Goal: Information Seeking & Learning: Compare options

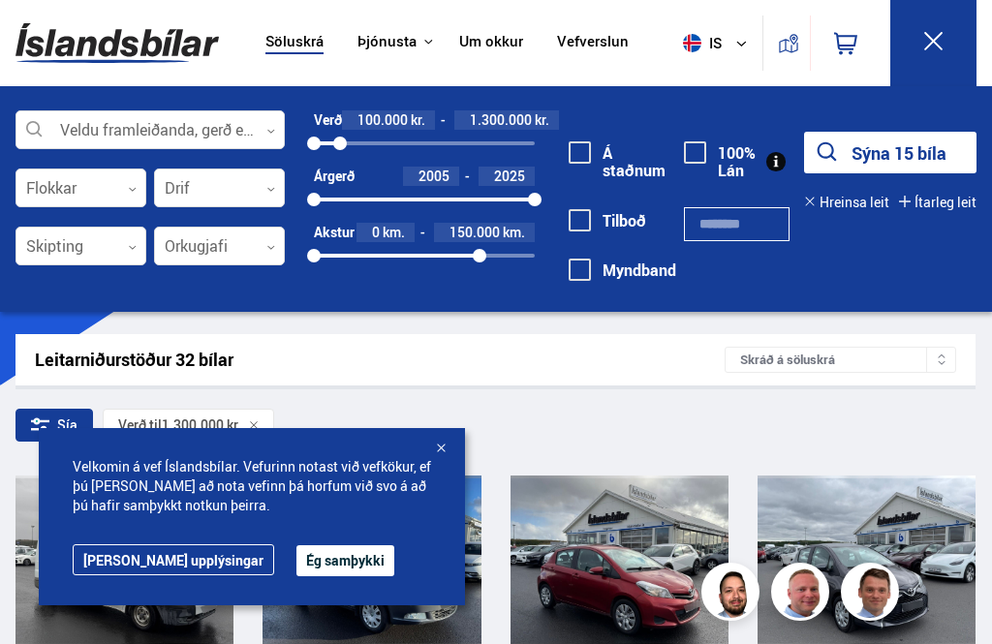
click at [855, 151] on button "Sýna 15 bíla" at bounding box center [890, 153] width 172 height 42
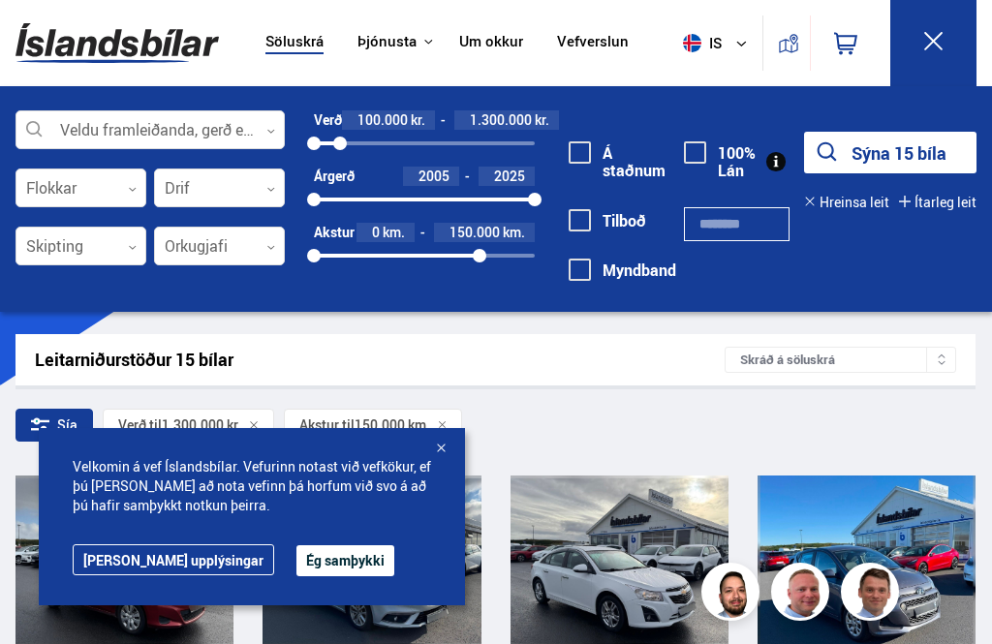
click at [447, 447] on div at bounding box center [440, 449] width 19 height 19
click at [839, 197] on button "Hreinsa leit" at bounding box center [846, 202] width 85 height 15
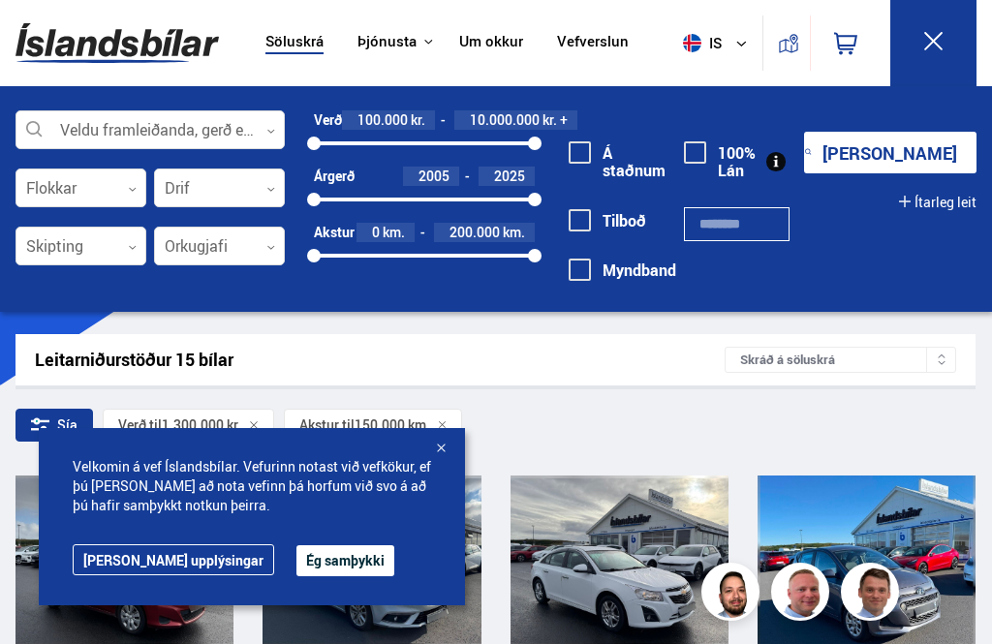
click at [957, 22] on button at bounding box center [933, 43] width 86 height 86
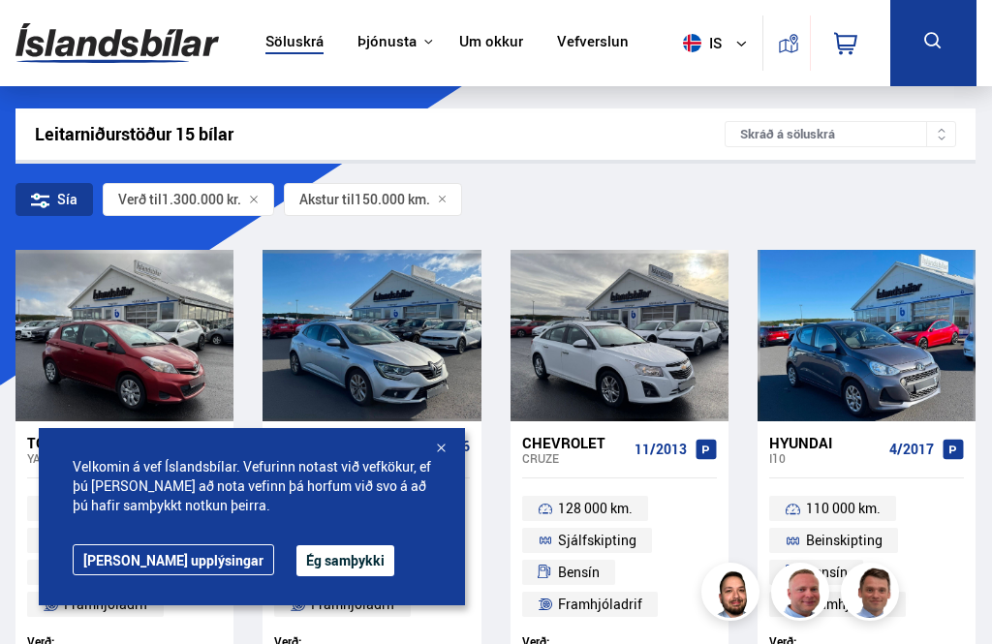
click at [942, 32] on icon at bounding box center [933, 41] width 24 height 24
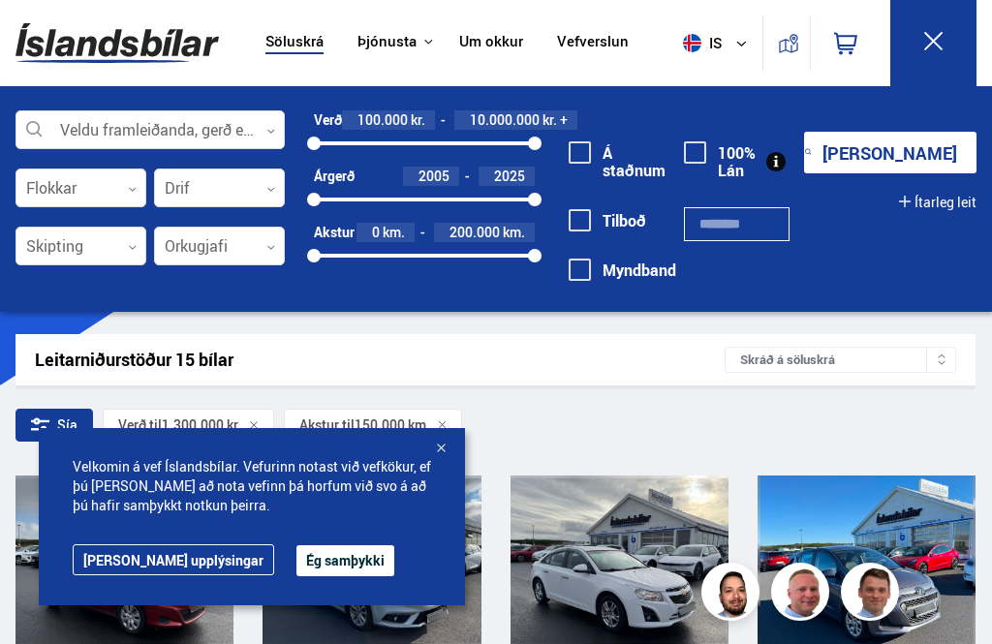
click at [935, 44] on icon at bounding box center [933, 41] width 18 height 18
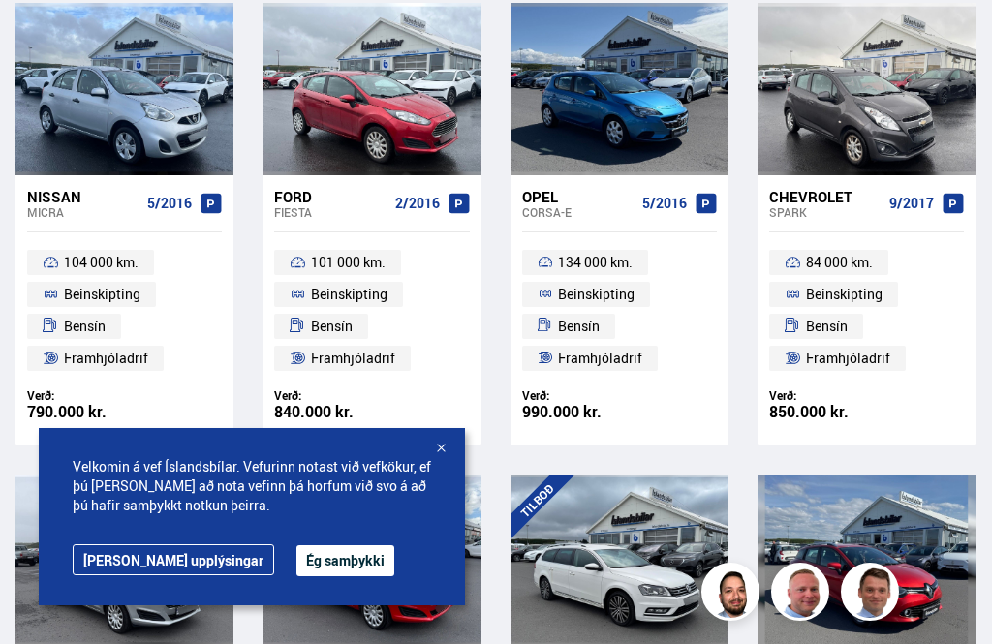
scroll to position [715, 0]
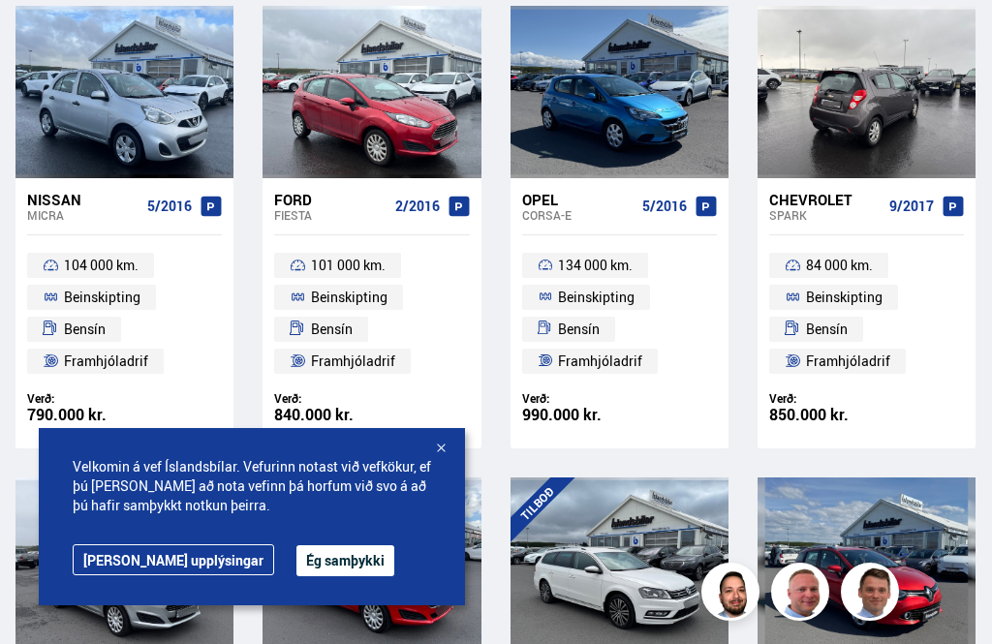
click at [937, 78] on div at bounding box center [955, 91] width 44 height 171
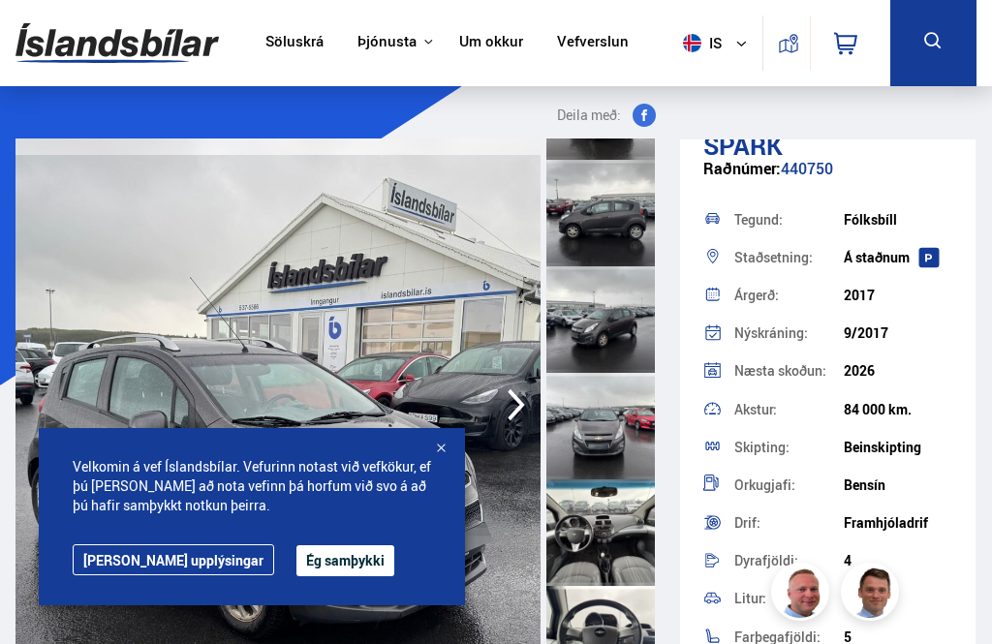
scroll to position [513, 0]
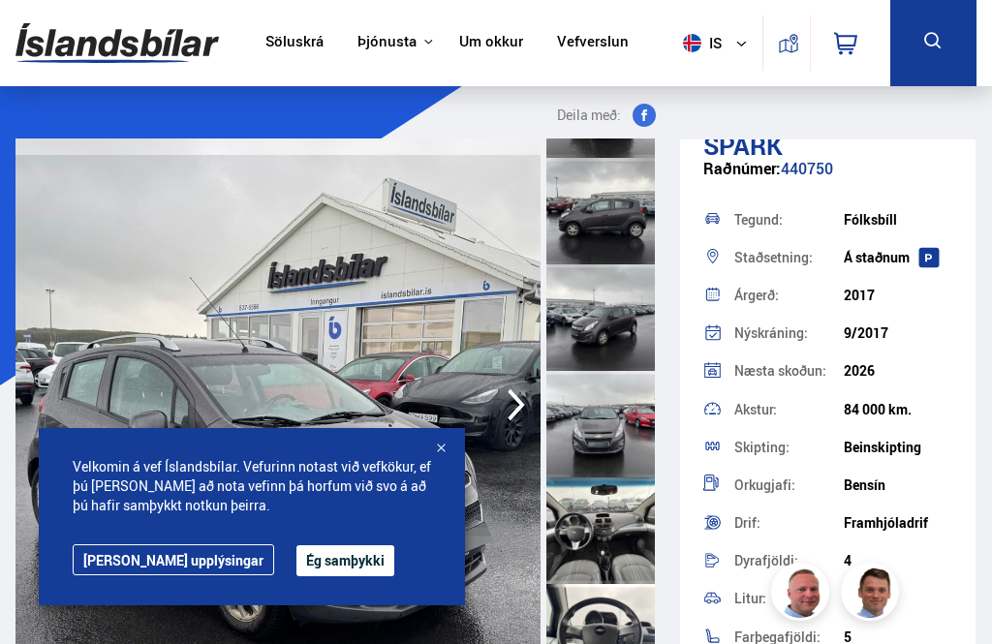
click at [442, 446] on div at bounding box center [440, 449] width 19 height 19
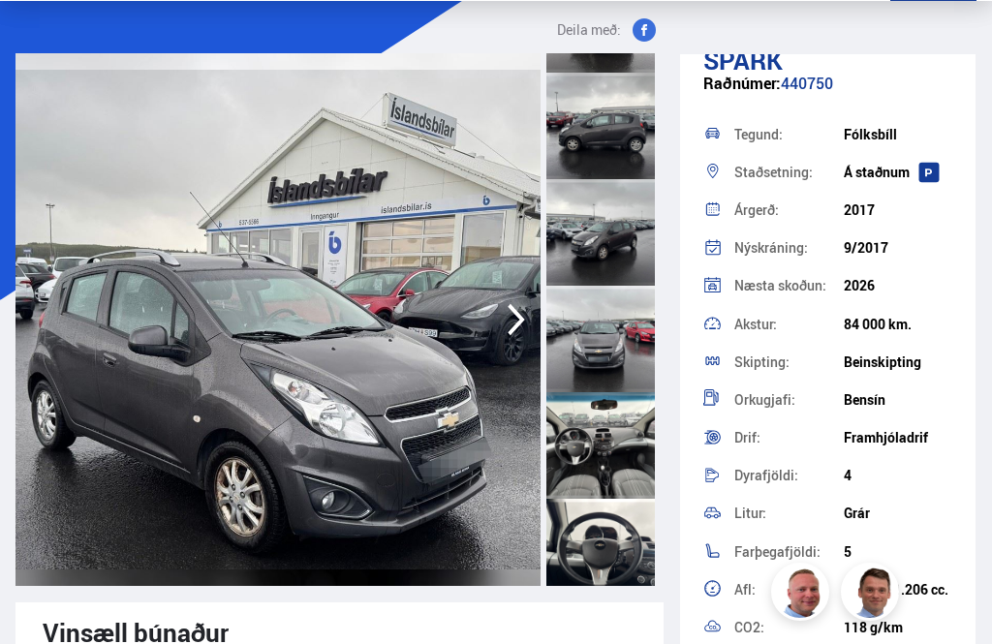
scroll to position [84, 0]
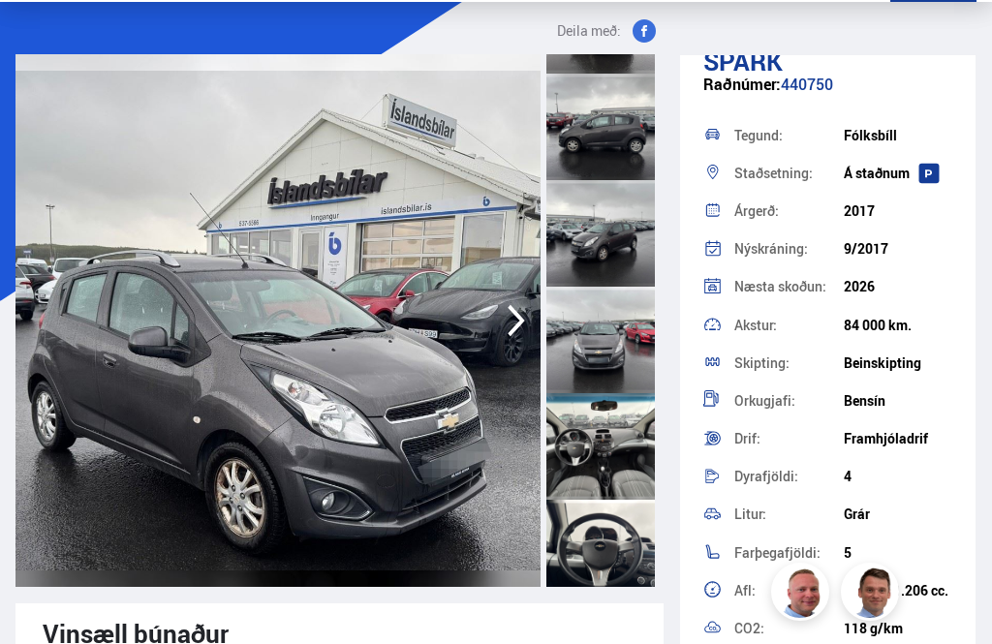
click at [514, 328] on icon "button" at bounding box center [516, 321] width 17 height 32
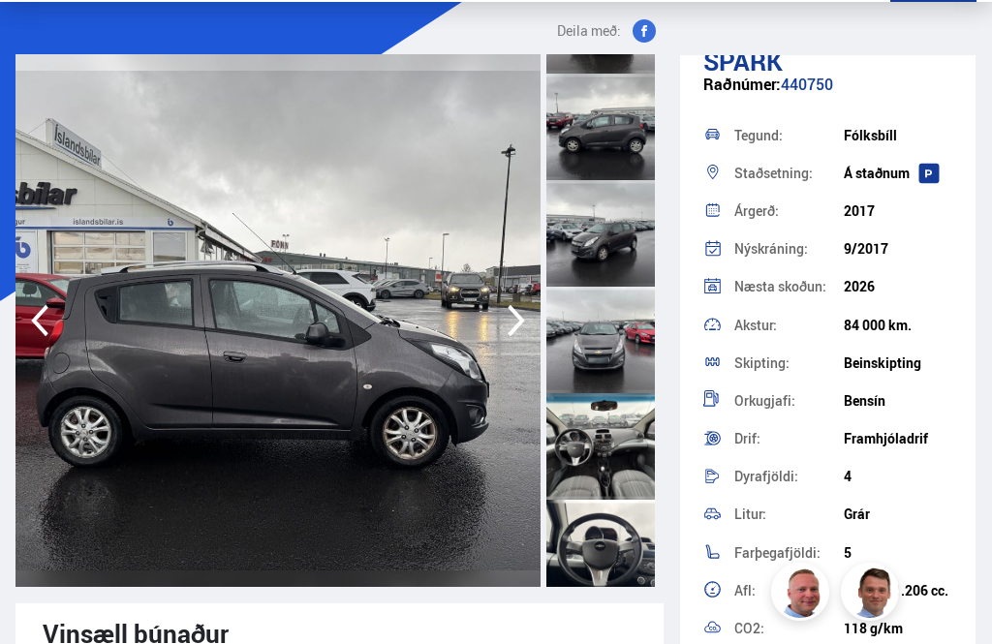
click at [503, 324] on icon "button" at bounding box center [516, 320] width 39 height 46
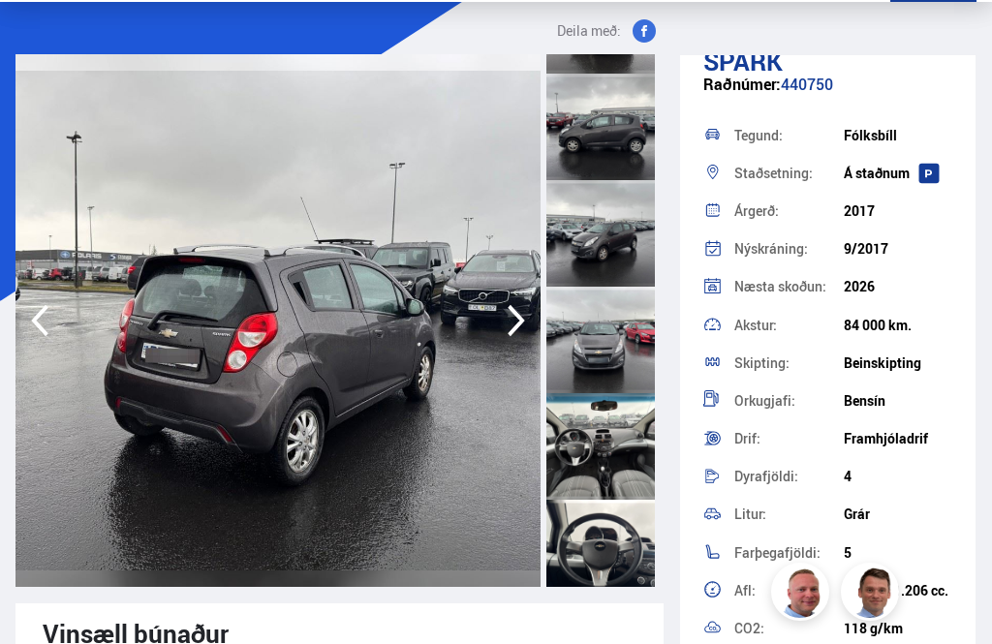
click at [501, 321] on icon "button" at bounding box center [516, 320] width 39 height 46
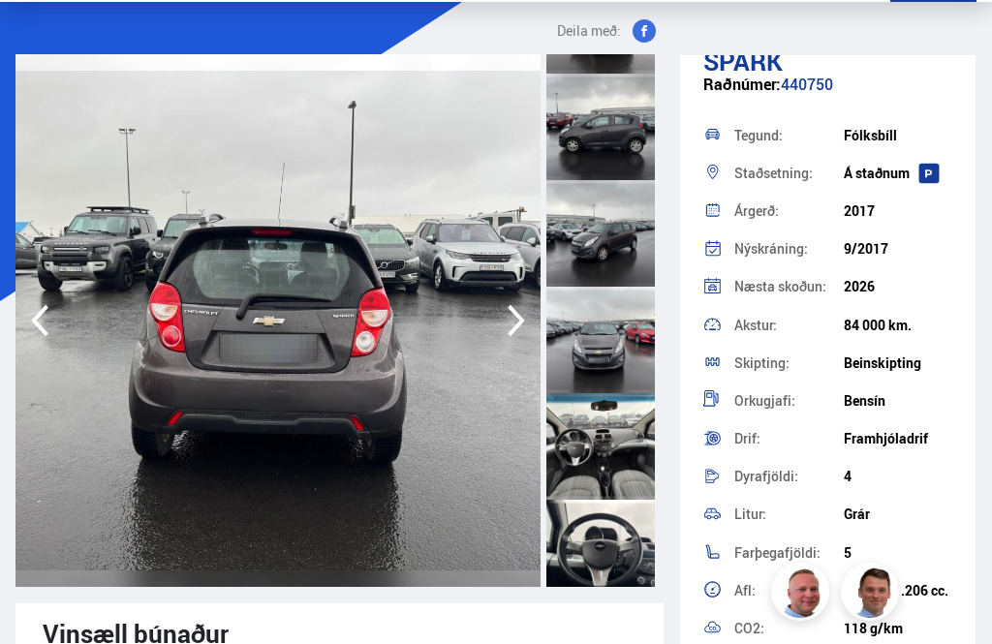
click at [503, 323] on icon "button" at bounding box center [516, 320] width 39 height 46
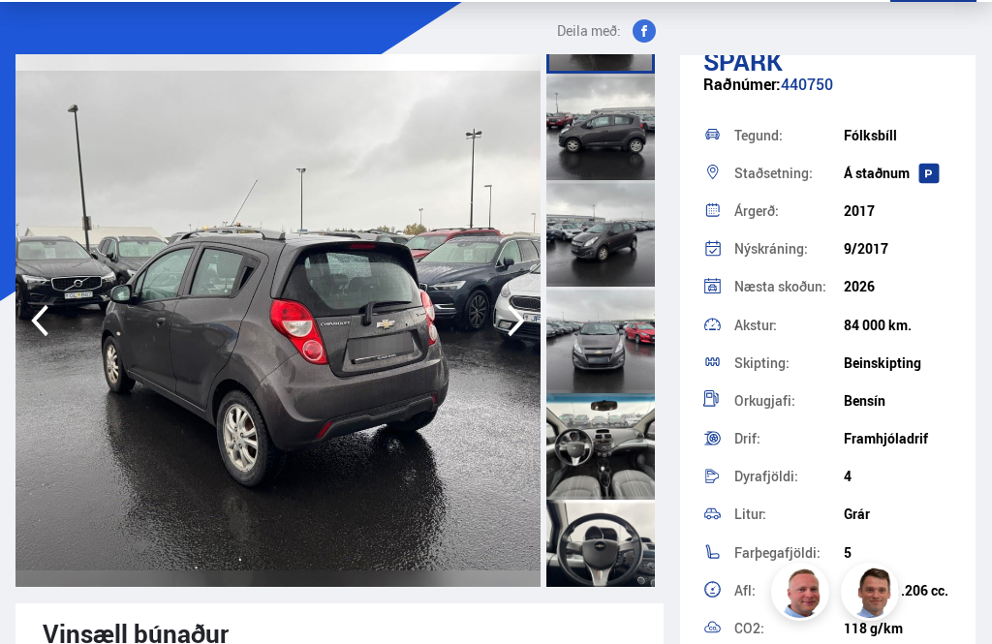
click at [505, 322] on icon "button" at bounding box center [516, 320] width 39 height 46
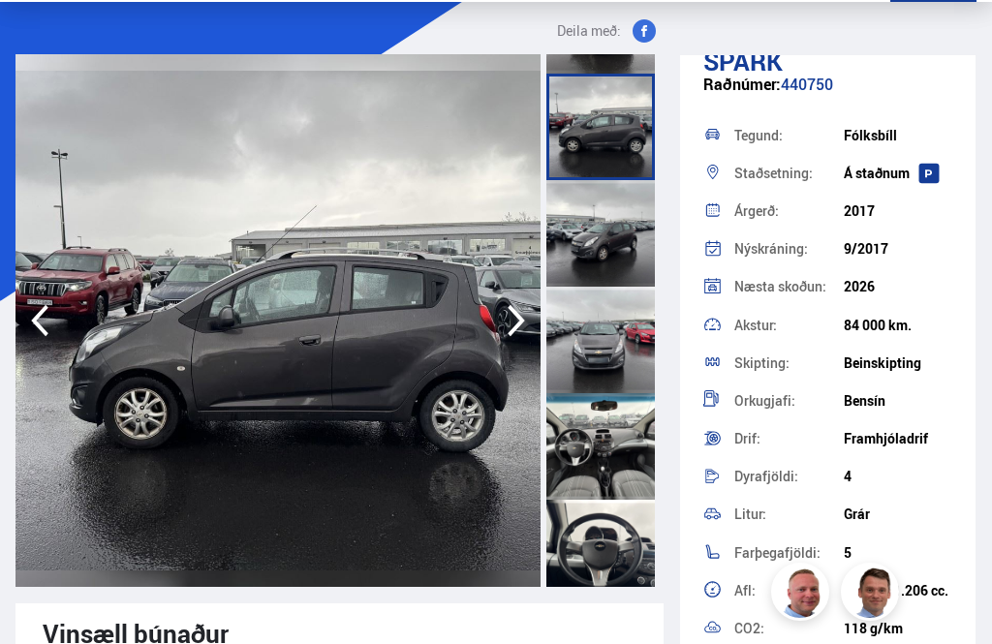
click at [506, 321] on icon "button" at bounding box center [516, 320] width 39 height 46
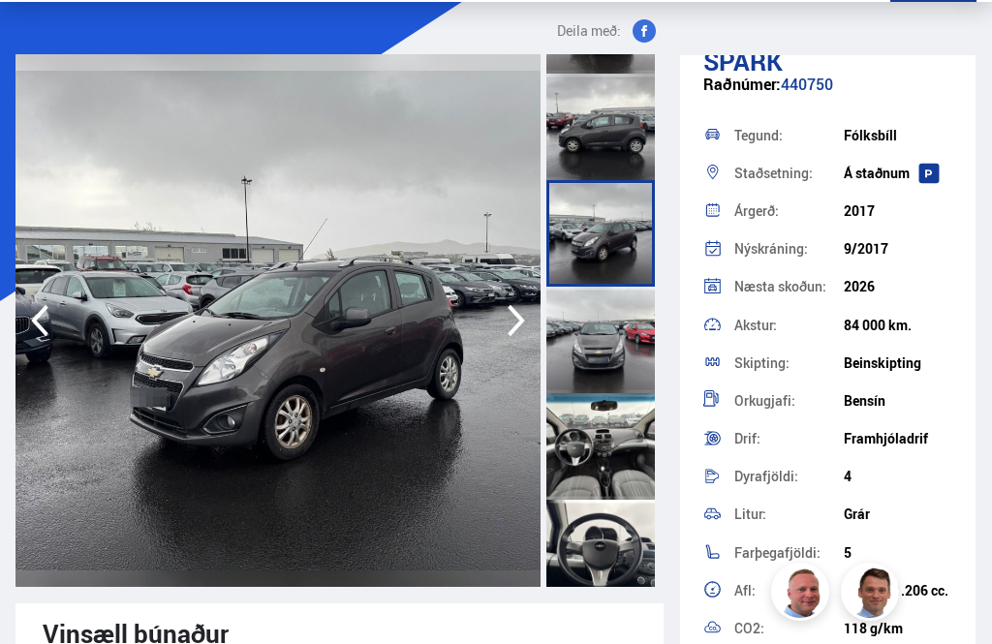
click at [506, 322] on icon "button" at bounding box center [516, 320] width 39 height 46
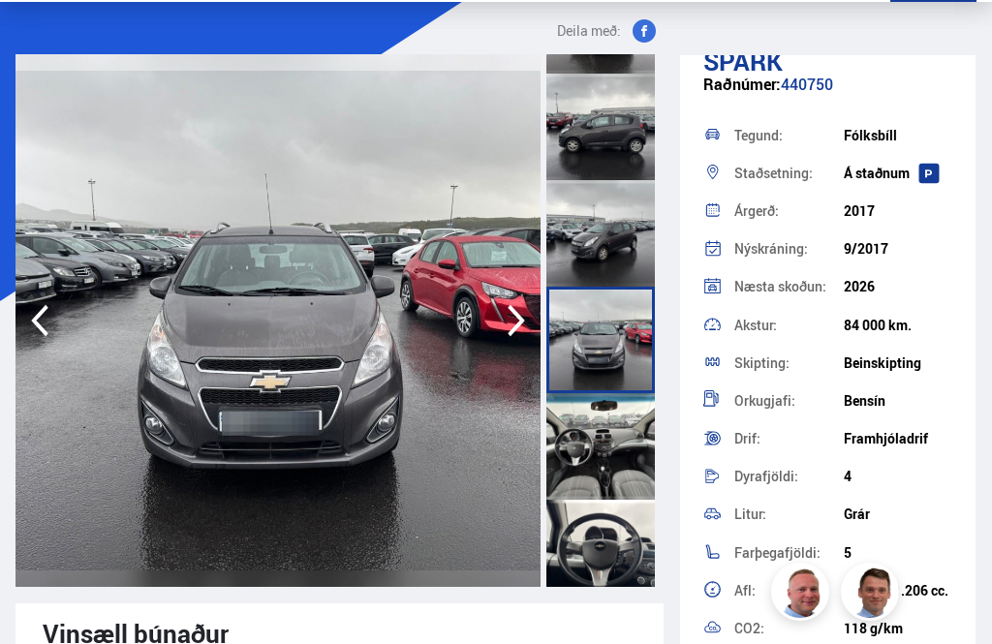
click at [501, 317] on icon "button" at bounding box center [516, 320] width 39 height 46
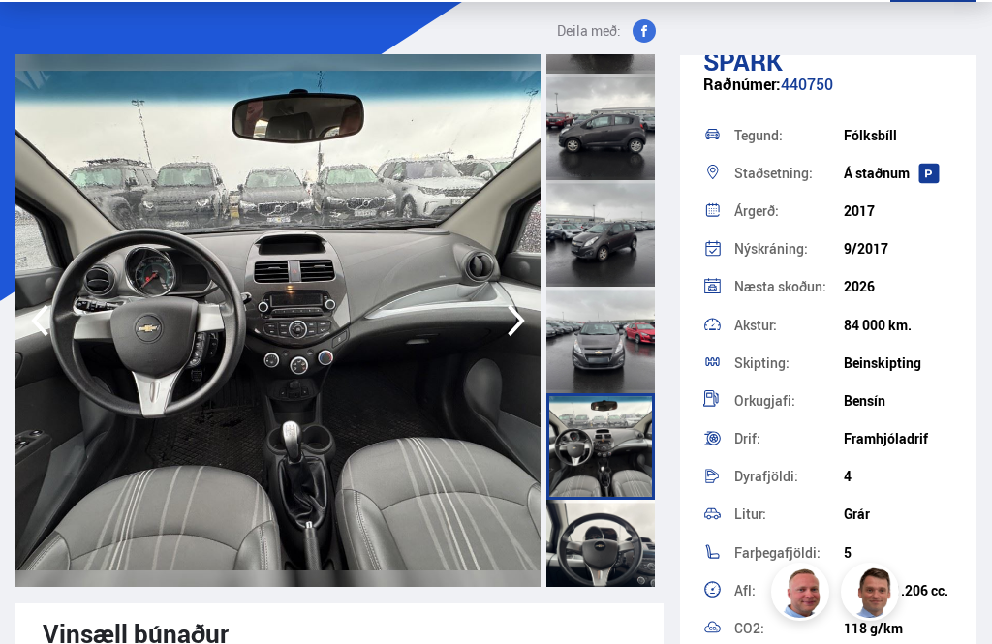
click at [501, 322] on icon "button" at bounding box center [516, 320] width 39 height 46
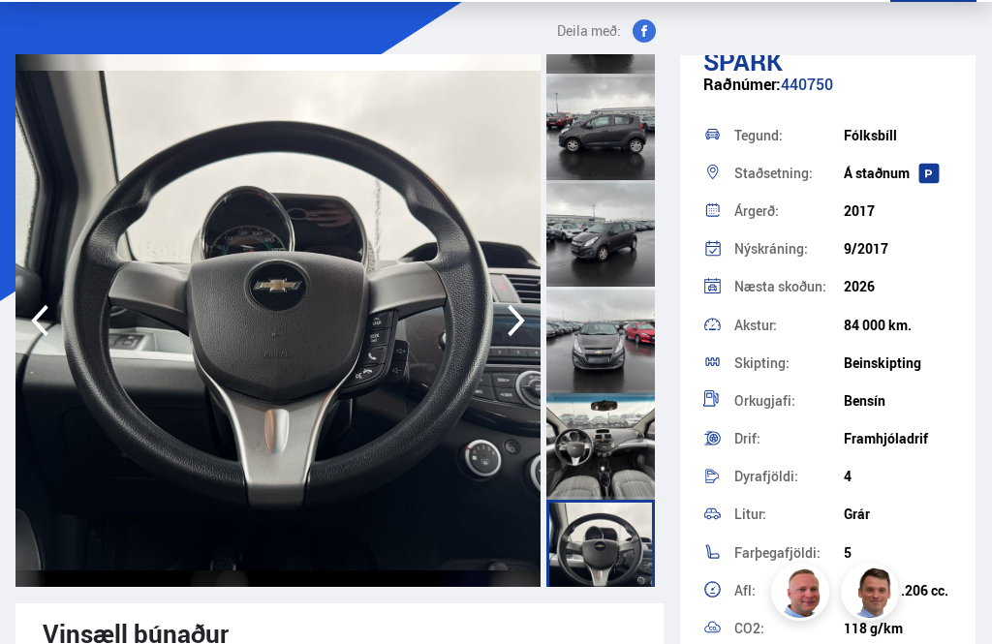
click at [499, 329] on icon "button" at bounding box center [516, 320] width 39 height 46
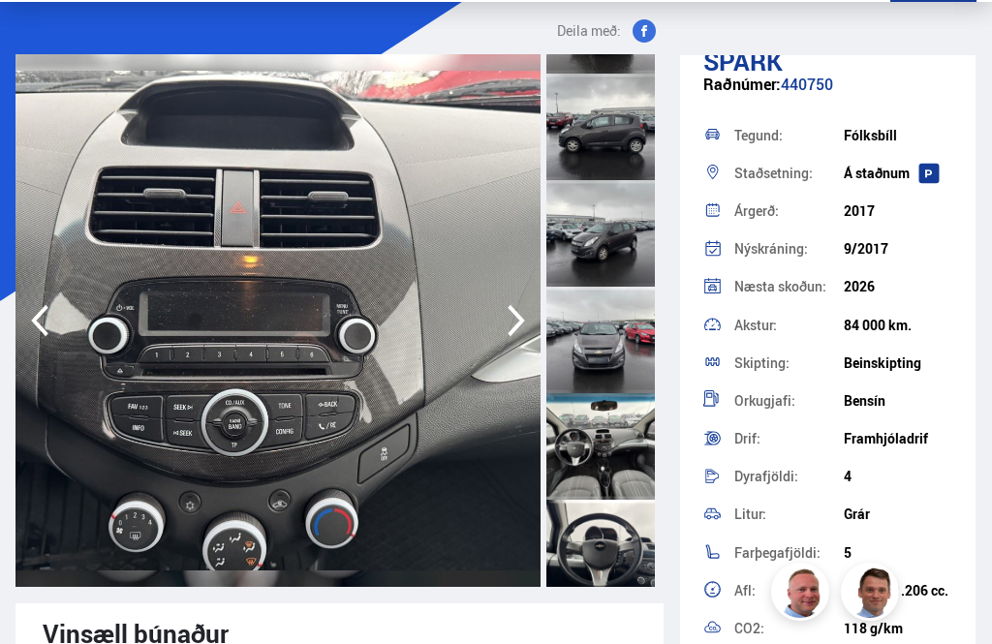
click at [501, 319] on icon "button" at bounding box center [516, 320] width 39 height 46
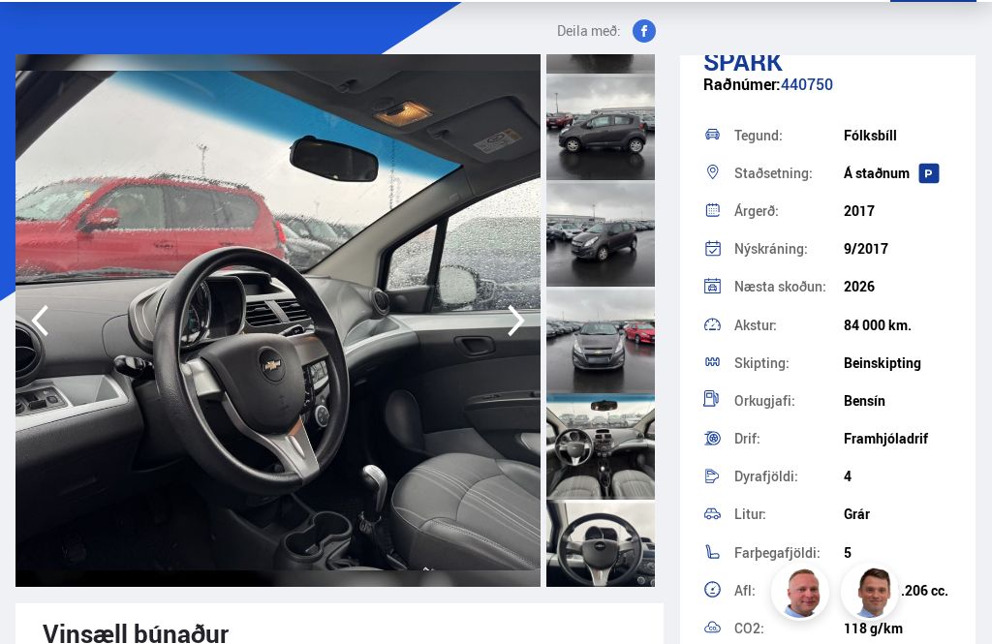
click at [504, 321] on icon "button" at bounding box center [516, 320] width 39 height 46
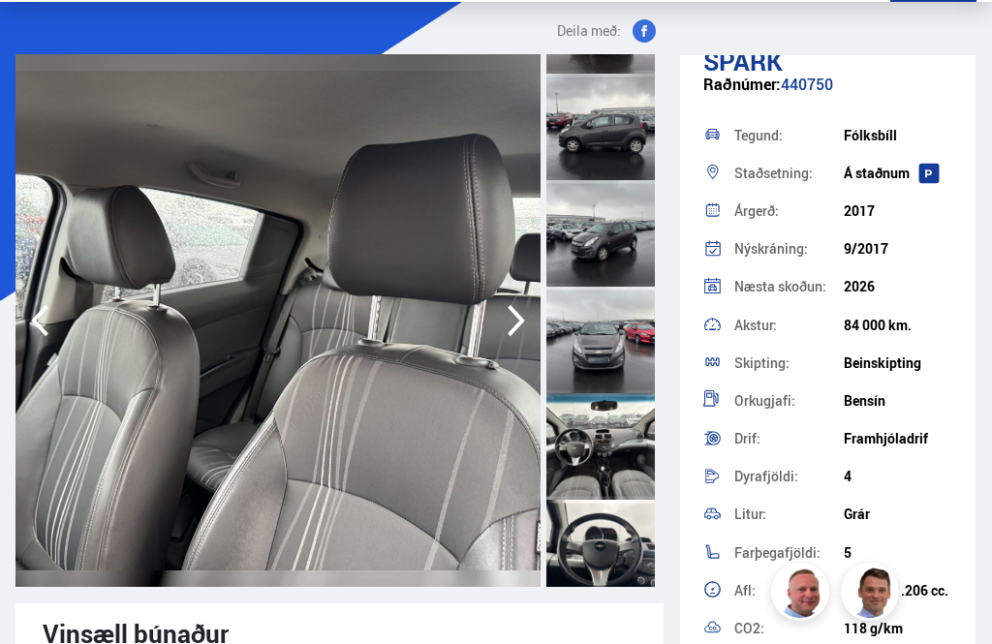
click at [506, 326] on icon "button" at bounding box center [516, 320] width 39 height 46
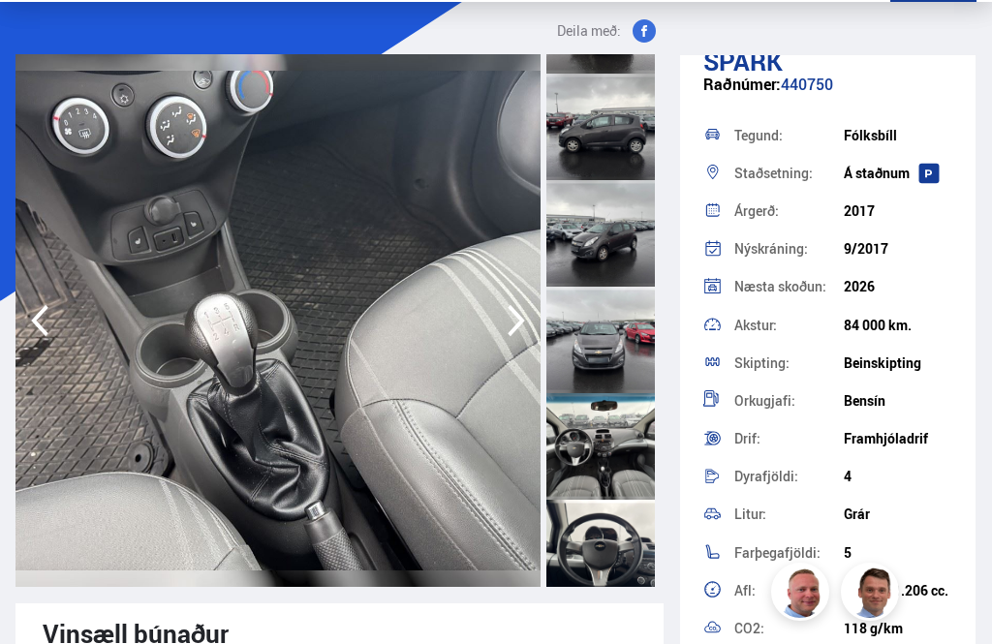
click at [499, 329] on icon "button" at bounding box center [516, 320] width 39 height 46
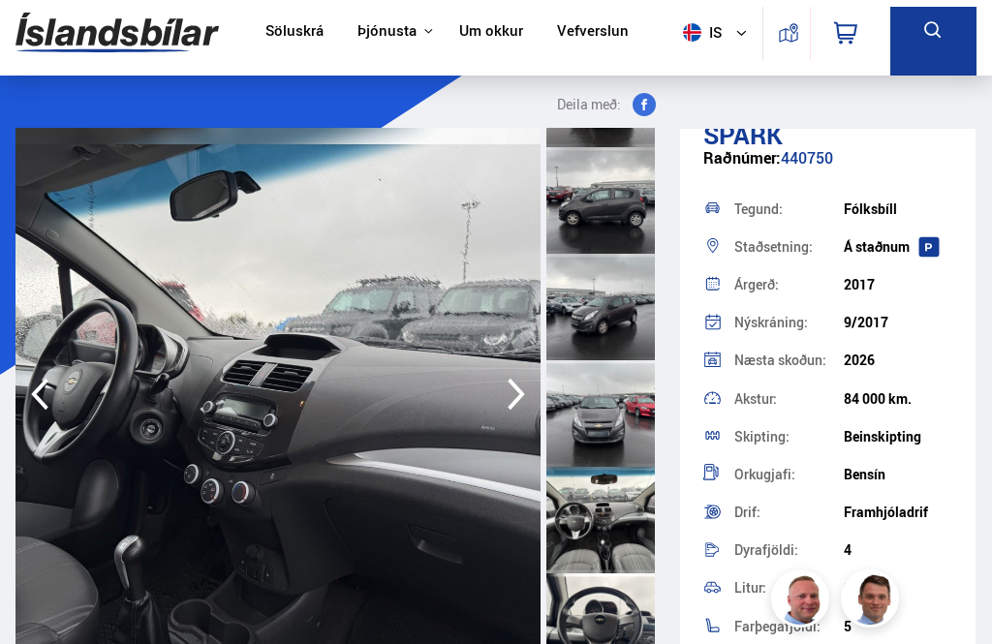
scroll to position [0, 0]
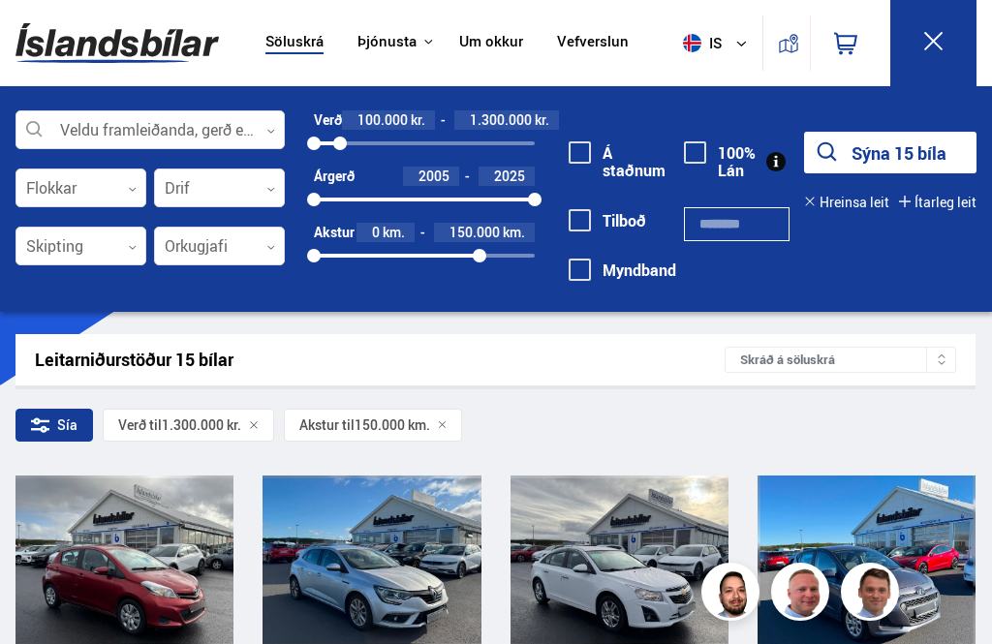
click at [927, 31] on icon at bounding box center [933, 41] width 24 height 24
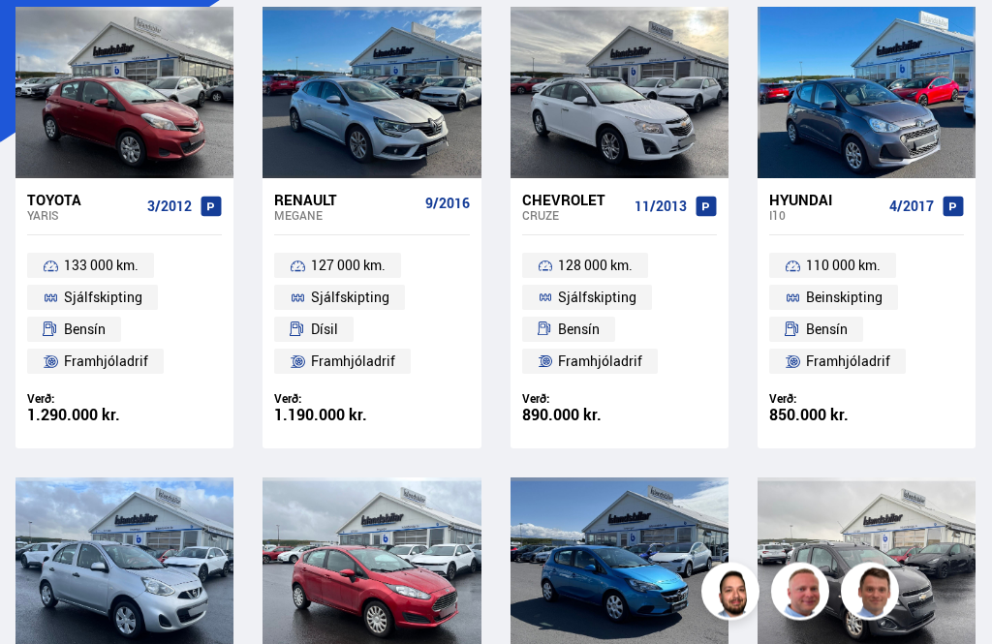
scroll to position [244, 0]
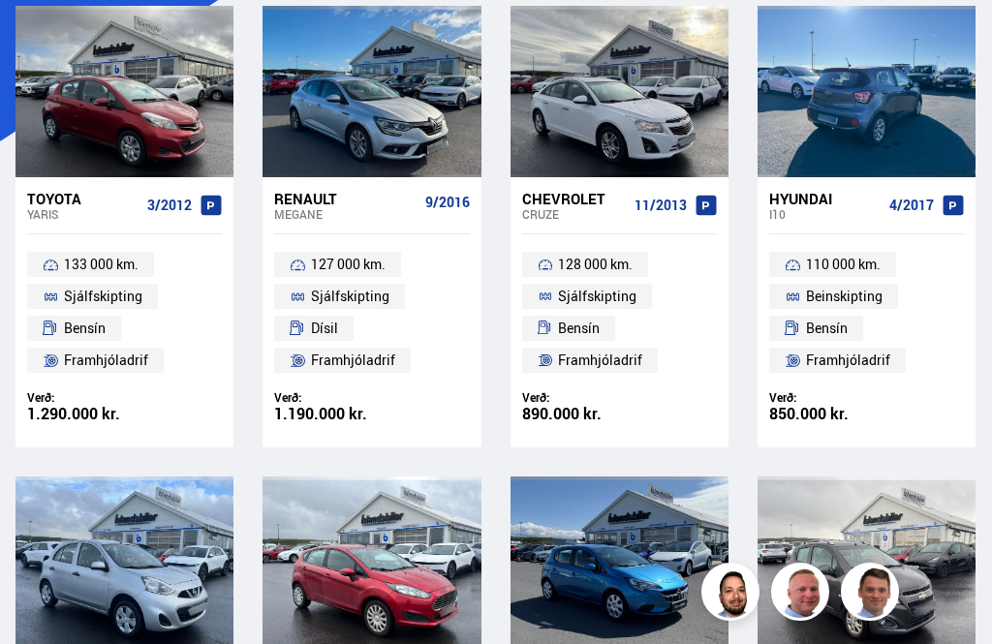
click at [906, 79] on div at bounding box center [910, 91] width 44 height 171
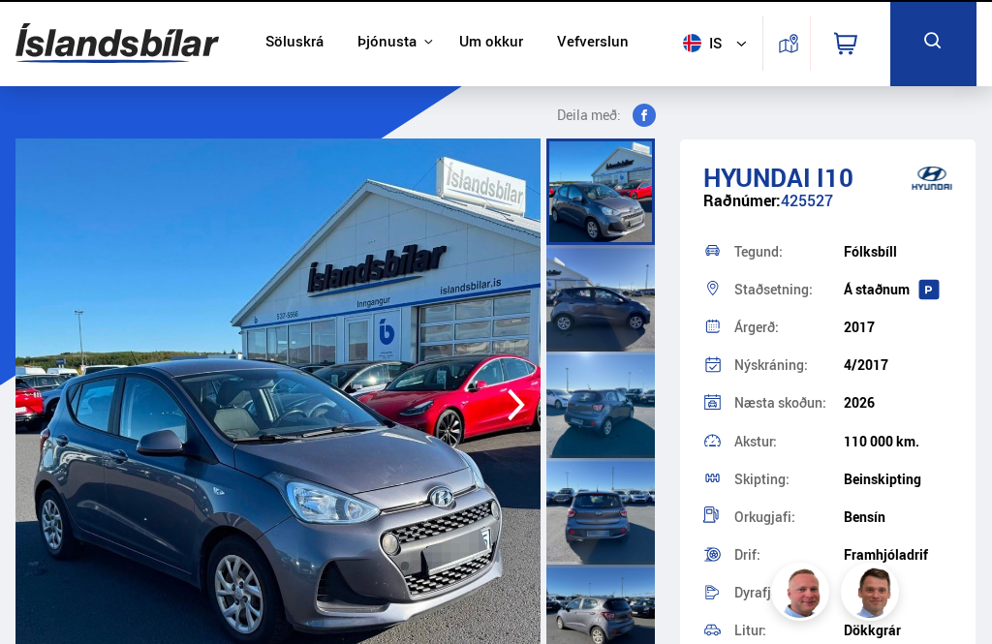
click at [937, 70] on button at bounding box center [933, 43] width 86 height 86
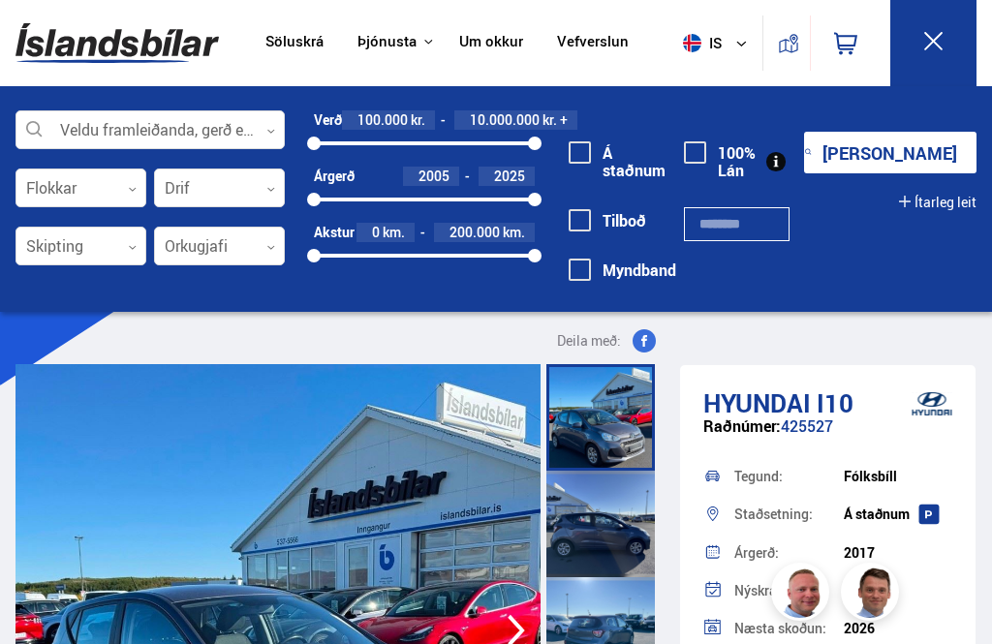
click at [942, 41] on icon at bounding box center [933, 41] width 24 height 24
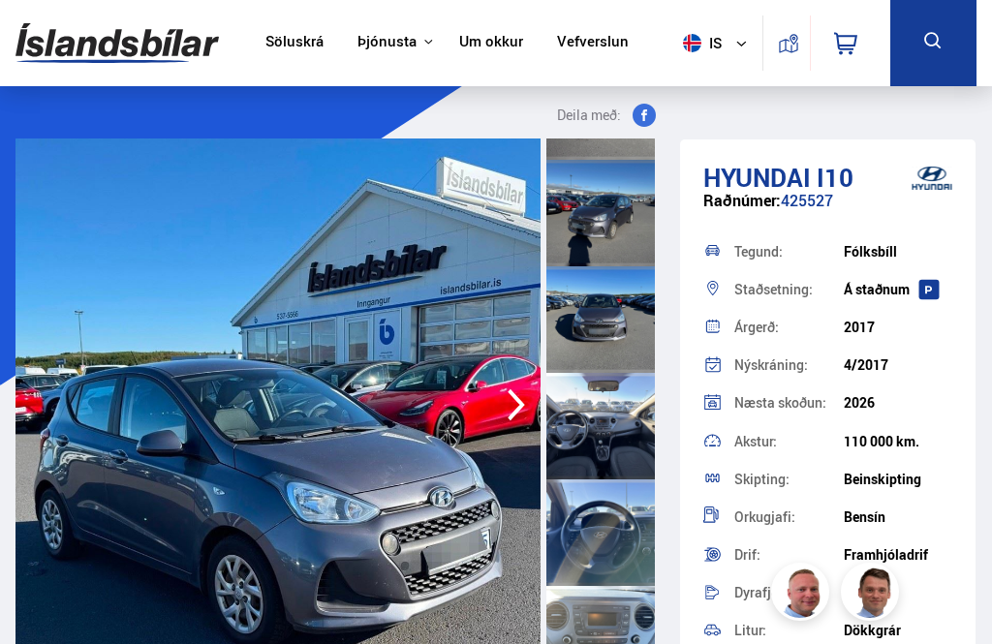
scroll to position [619, 0]
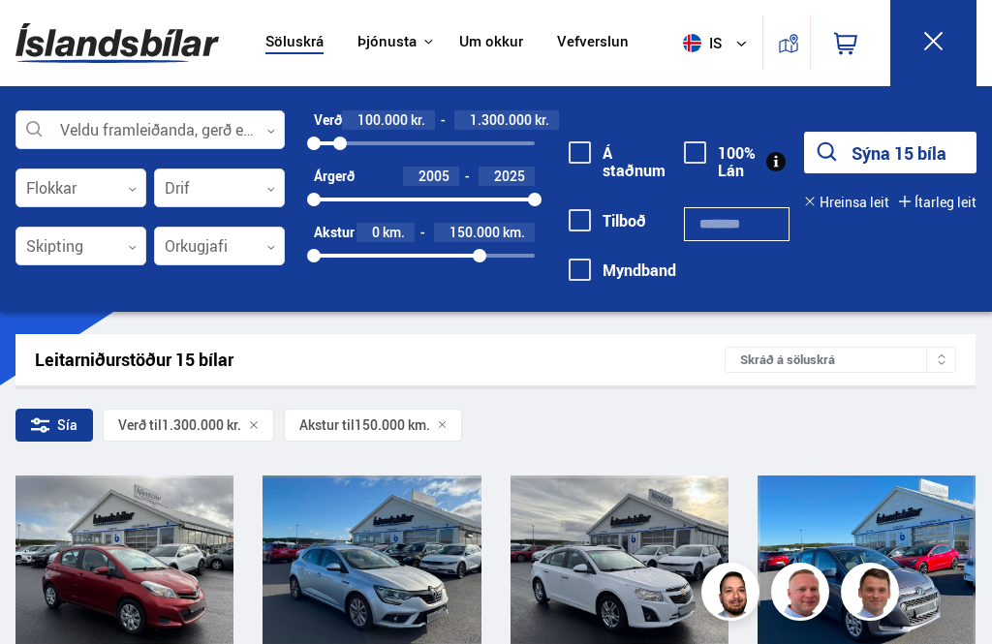
click at [938, 37] on icon at bounding box center [933, 41] width 18 height 18
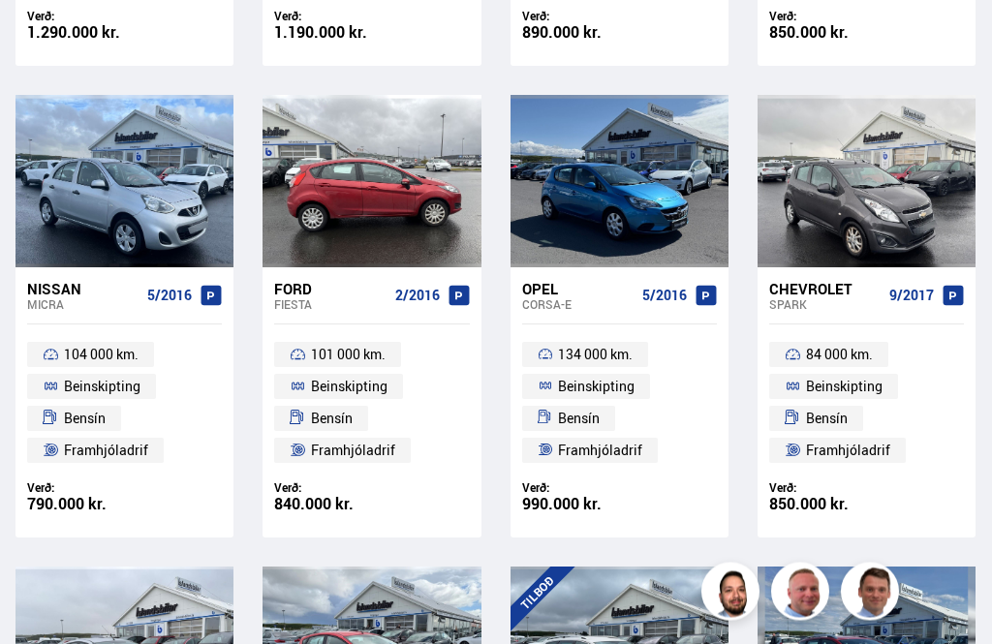
scroll to position [626, 0]
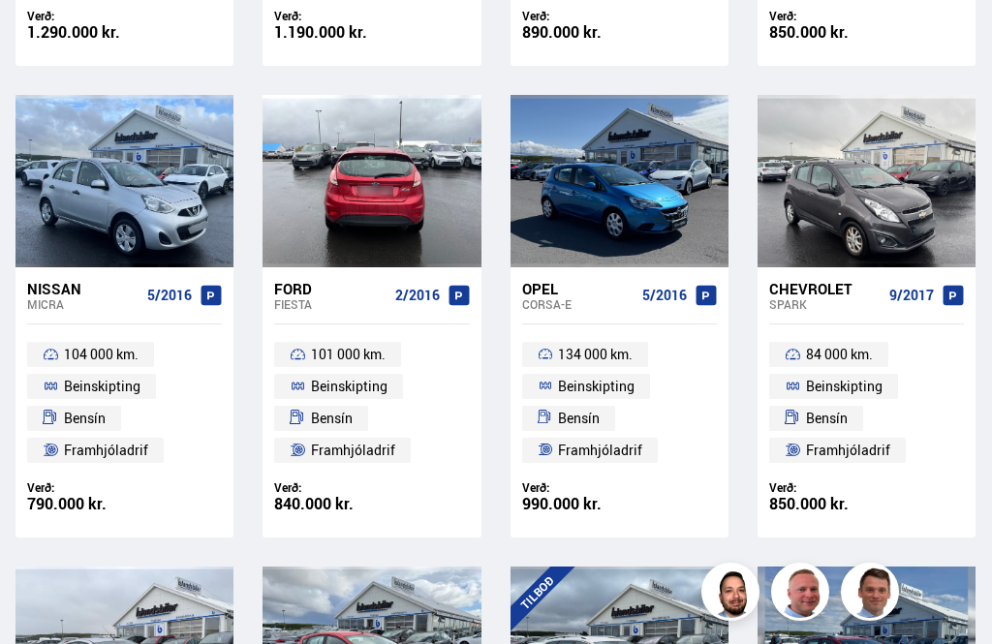
click at [413, 176] on div at bounding box center [416, 180] width 44 height 171
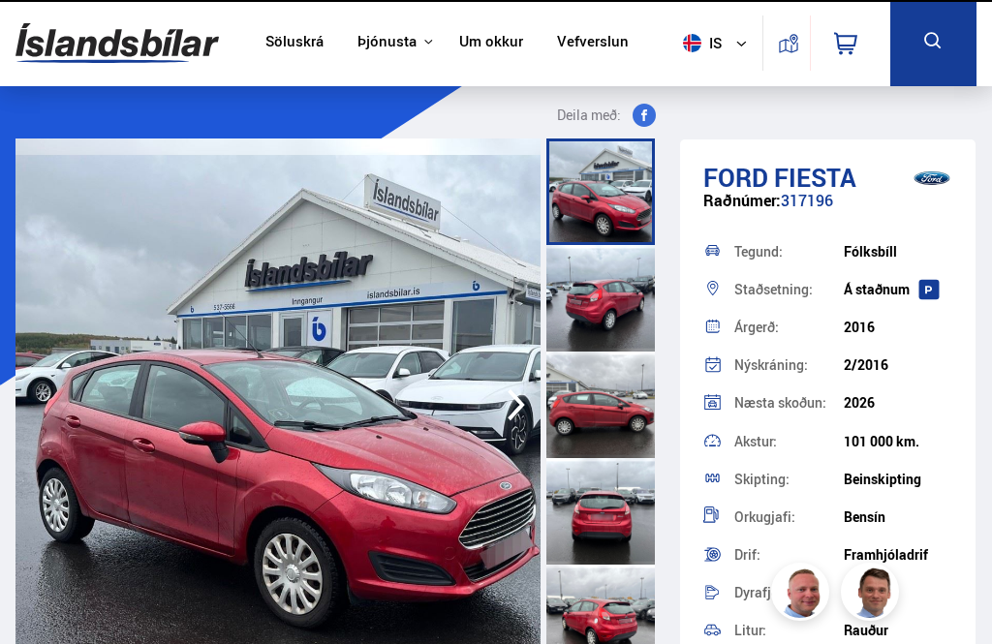
click at [436, 168] on img at bounding box center [277, 404] width 525 height 533
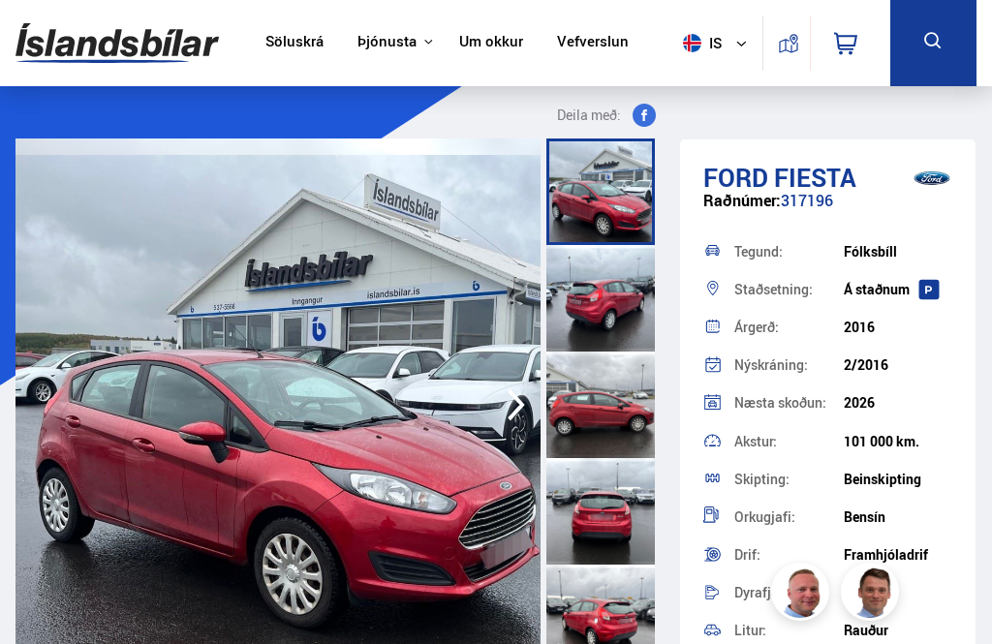
click at [508, 400] on icon "button" at bounding box center [516, 405] width 39 height 46
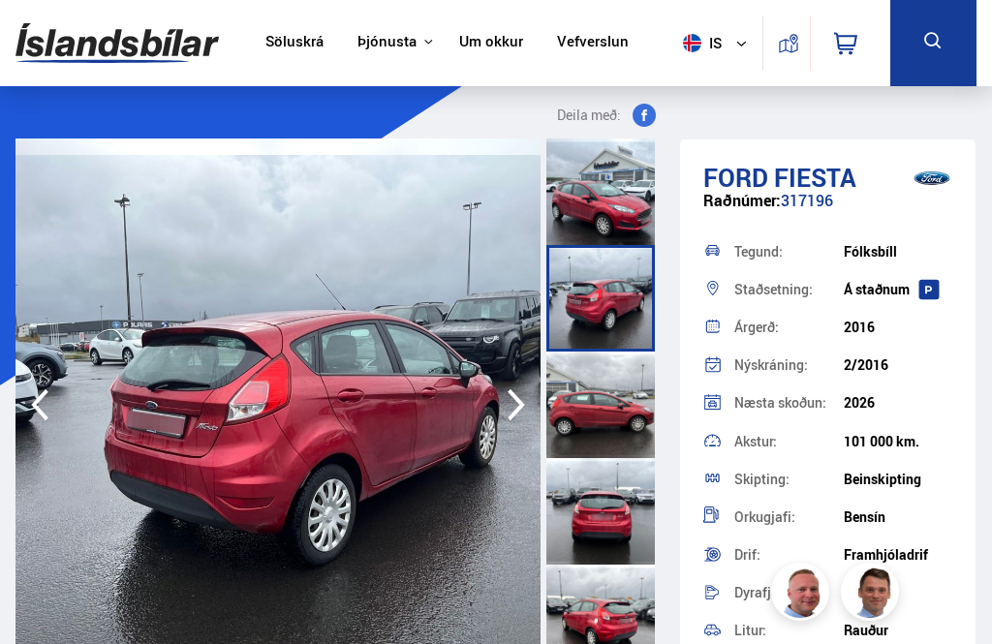
click at [500, 405] on icon "button" at bounding box center [516, 405] width 39 height 46
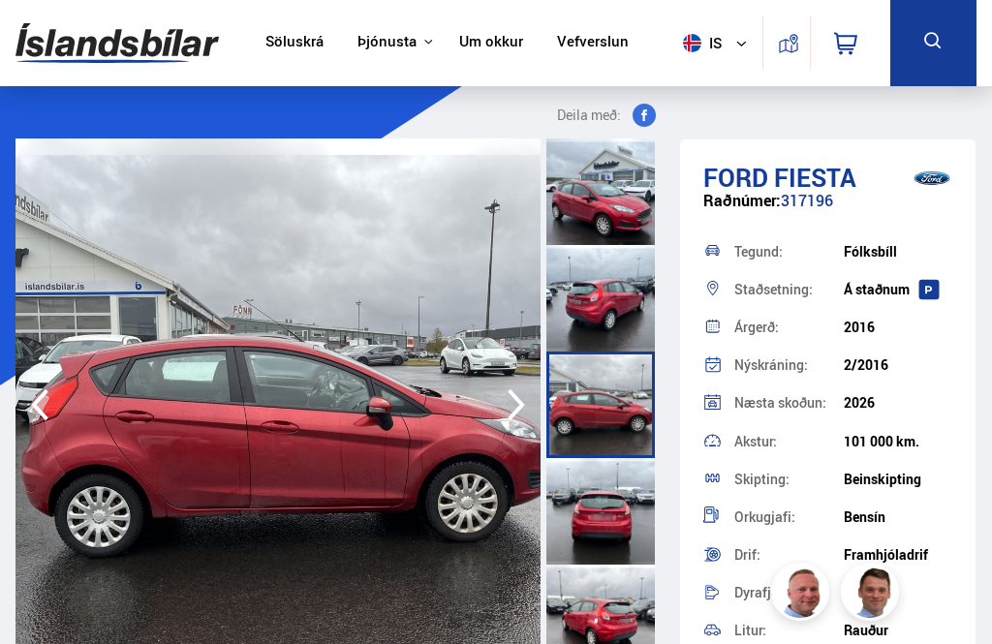
click at [503, 391] on icon "button" at bounding box center [516, 405] width 39 height 46
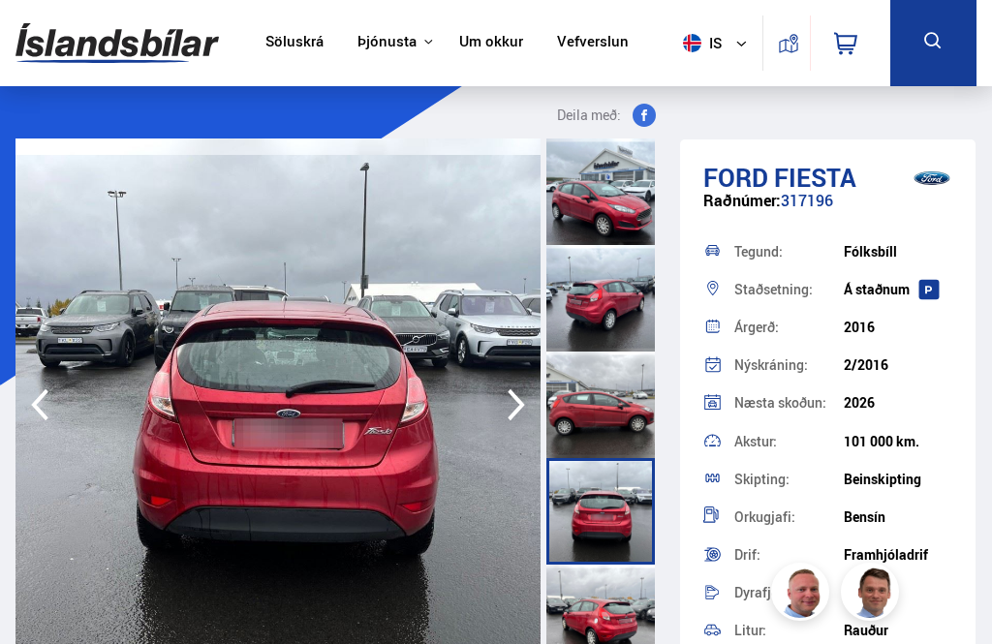
click at [508, 394] on icon "button" at bounding box center [516, 405] width 39 height 46
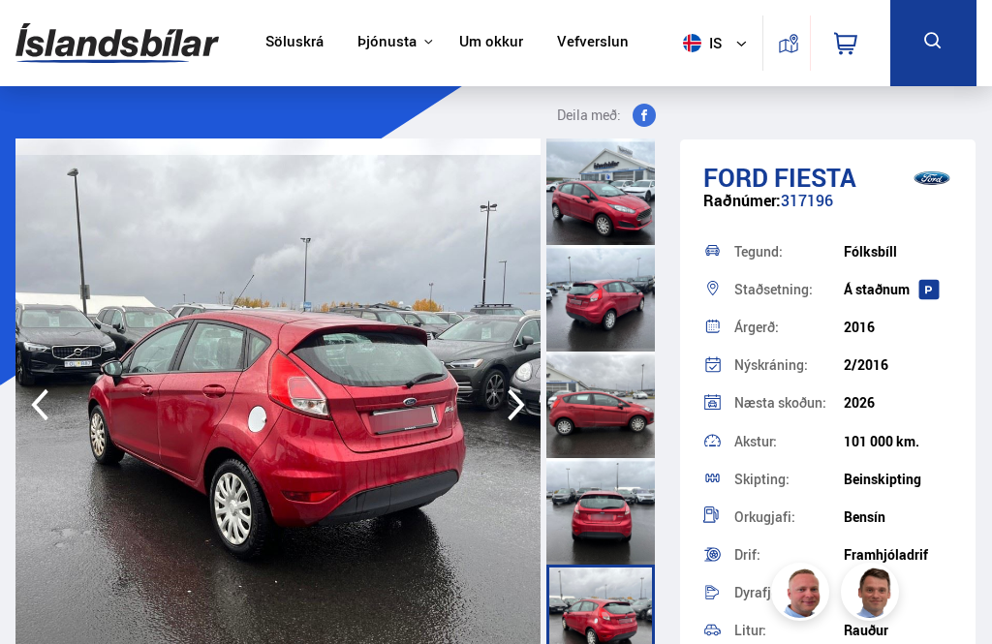
click at [508, 384] on icon "button" at bounding box center [516, 405] width 39 height 46
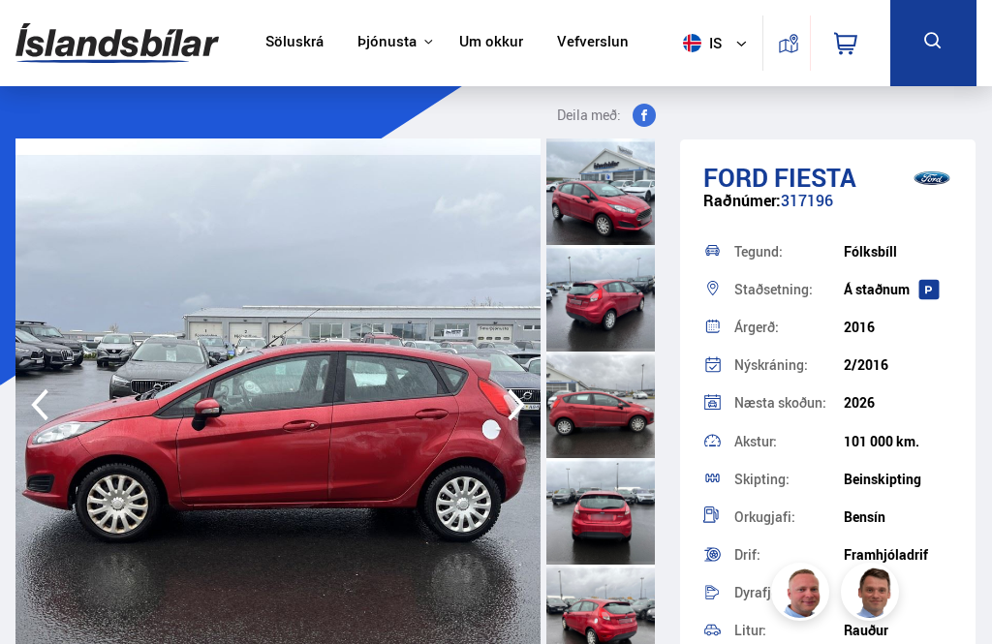
click at [519, 402] on icon "button" at bounding box center [516, 405] width 17 height 32
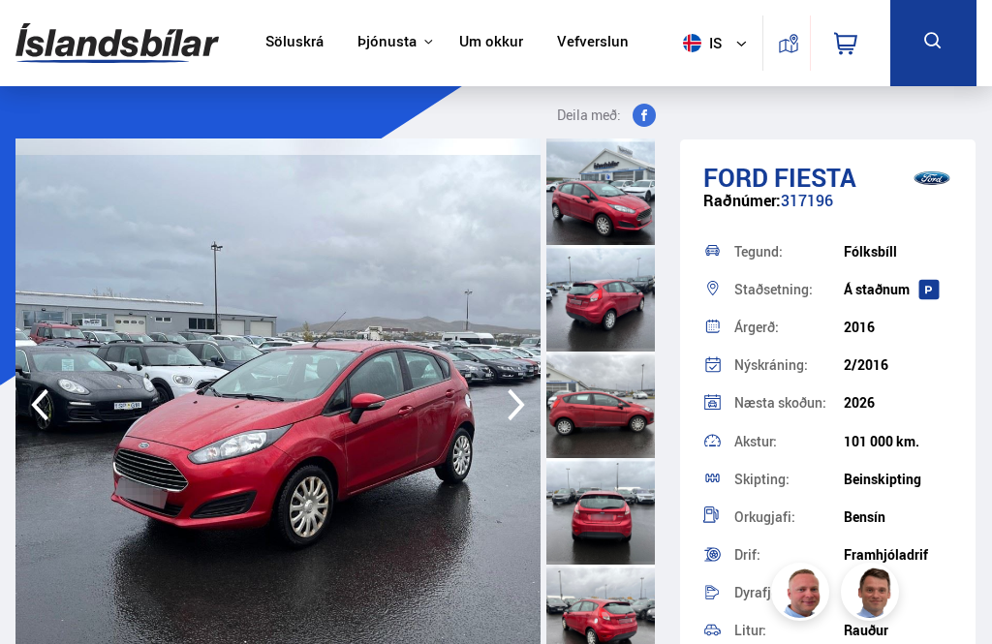
click at [519, 396] on icon "button" at bounding box center [516, 405] width 39 height 46
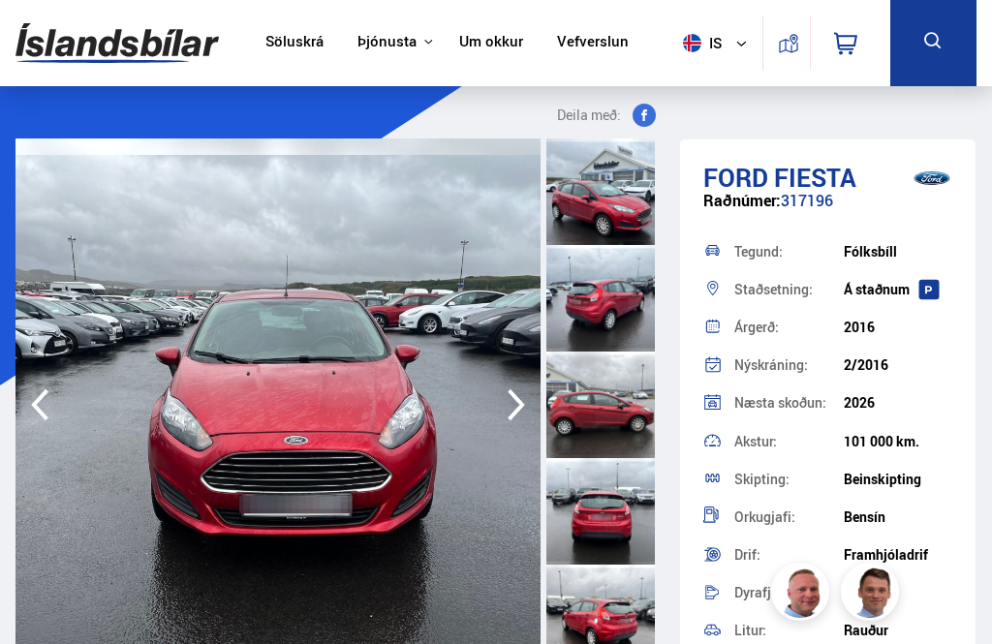
click at [514, 406] on icon "button" at bounding box center [516, 405] width 39 height 46
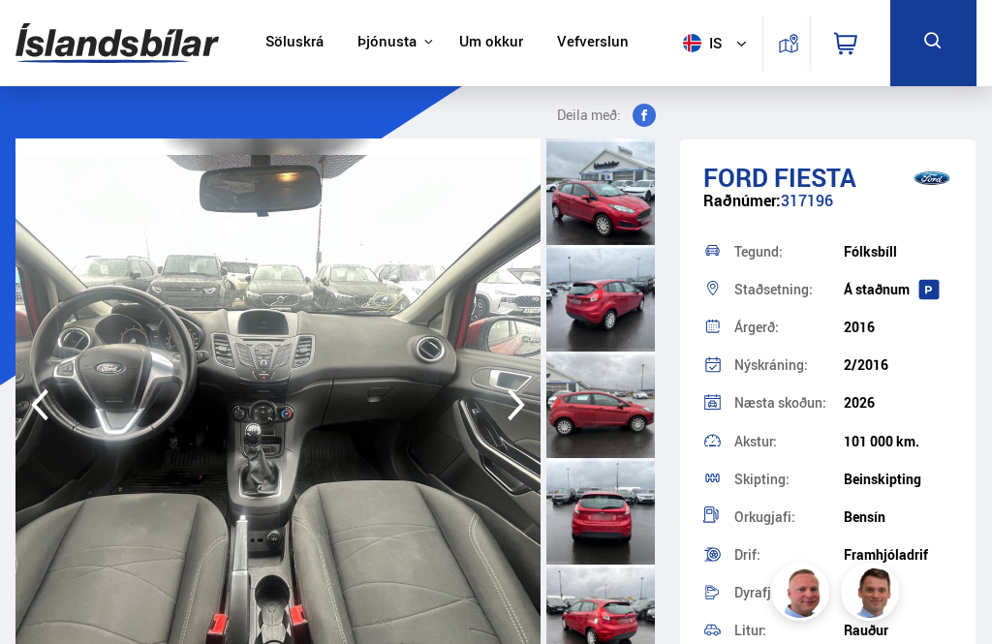
click at [509, 412] on icon "button" at bounding box center [516, 405] width 39 height 46
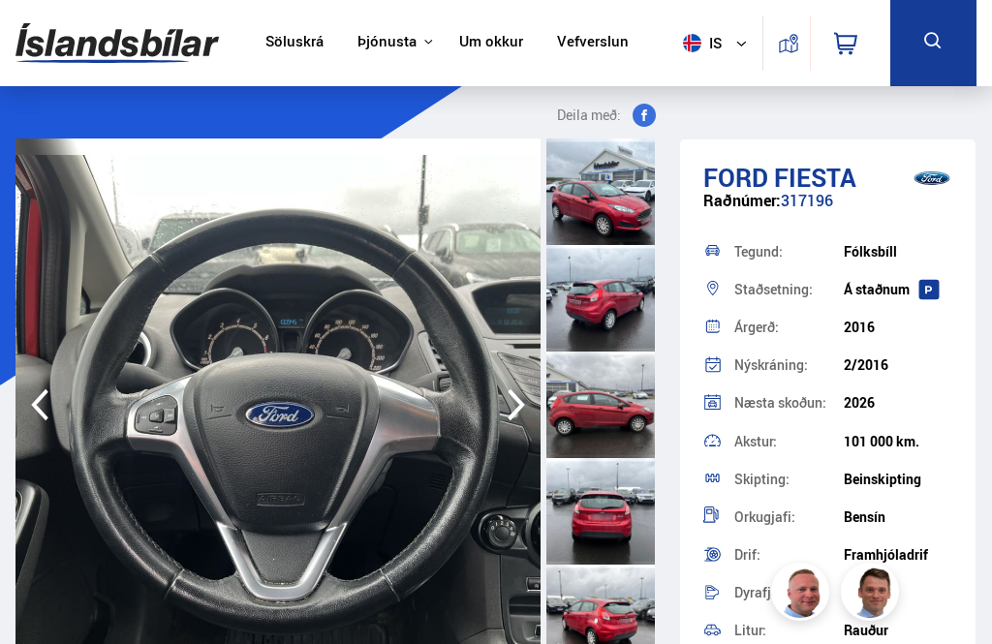
click at [514, 410] on icon "button" at bounding box center [516, 405] width 39 height 46
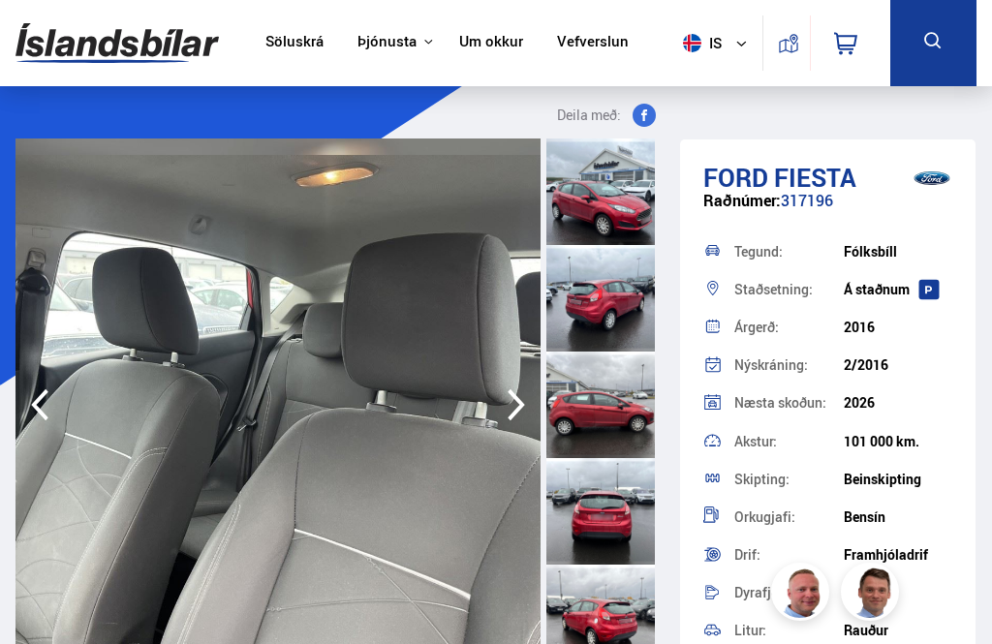
click at [507, 405] on icon "button" at bounding box center [516, 405] width 39 height 46
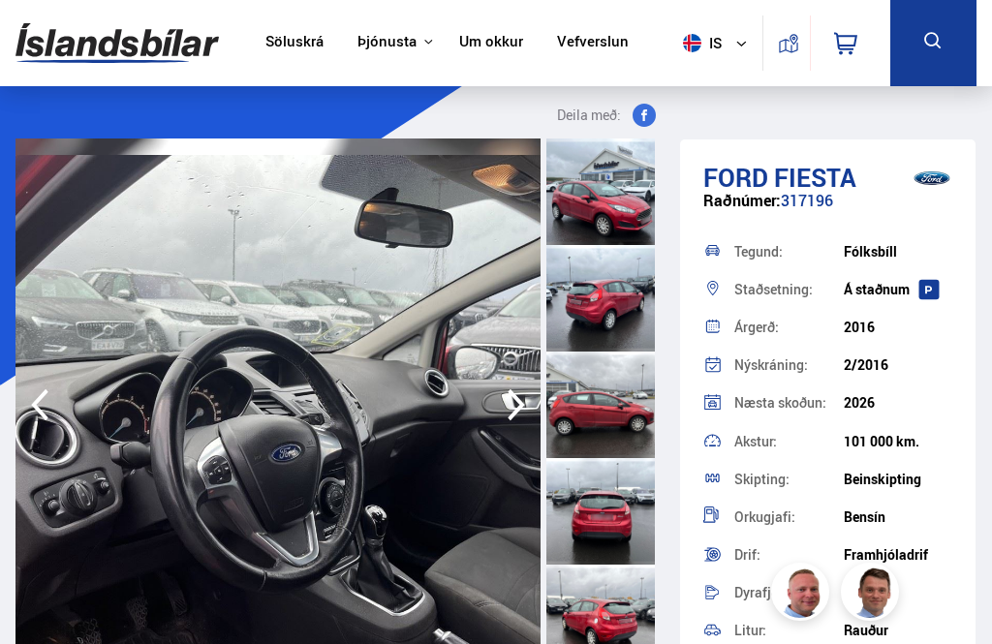
click at [510, 406] on icon "button" at bounding box center [516, 405] width 39 height 46
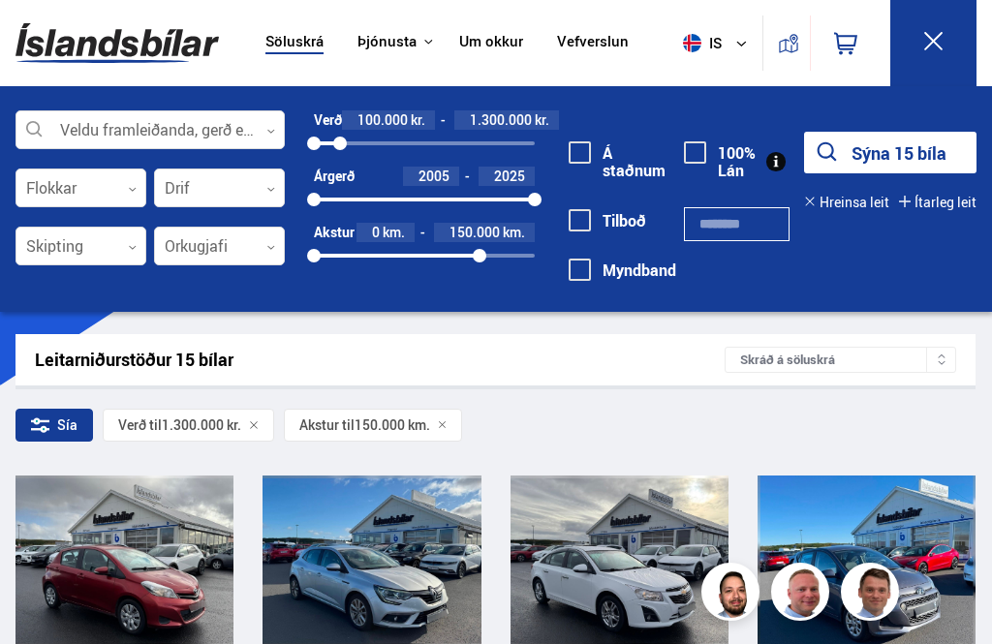
click at [936, 42] on icon at bounding box center [933, 41] width 24 height 24
